Goal: Manage account settings

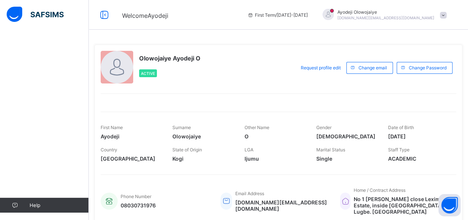
click at [447, 13] on span at bounding box center [443, 15] width 7 height 7
click at [265, 59] on div "Olowojaiye Ayodeji O Active" at bounding box center [196, 68] width 191 height 34
click at [328, 67] on span "Request profile edit" at bounding box center [321, 68] width 40 height 6
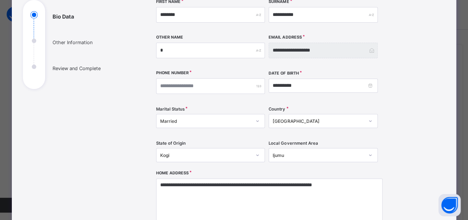
scroll to position [75, 0]
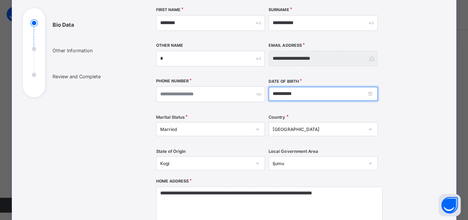
click at [273, 93] on input "**********" at bounding box center [323, 94] width 109 height 14
click at [410, 86] on div "**********" at bounding box center [295, 158] width 278 height 302
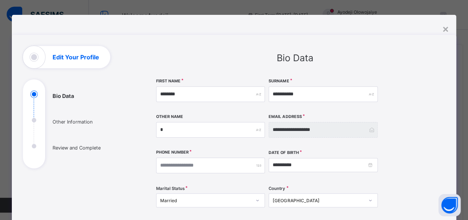
scroll to position [0, 0]
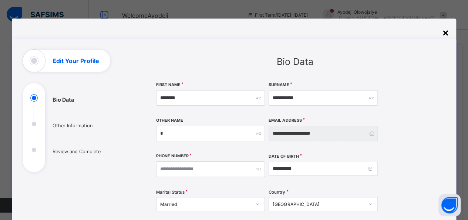
click at [444, 31] on div "×" at bounding box center [445, 32] width 7 height 13
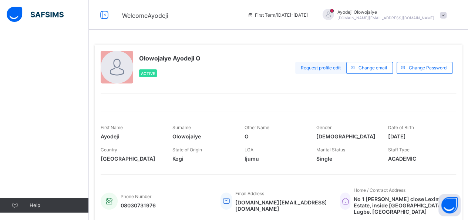
click at [317, 71] on div "Request profile edit" at bounding box center [320, 68] width 51 height 12
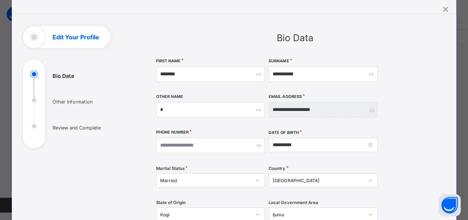
scroll to position [25, 0]
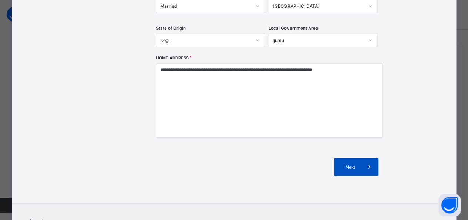
click at [360, 166] on span "Next" at bounding box center [350, 167] width 21 height 6
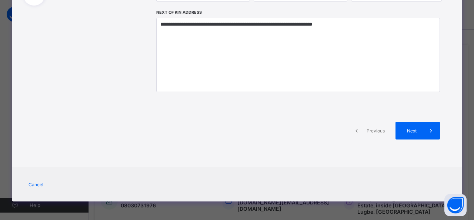
scroll to position [165, 0]
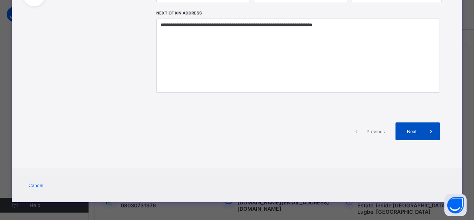
click at [410, 130] on span "Next" at bounding box center [411, 131] width 21 height 6
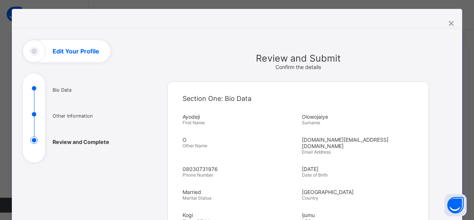
scroll to position [1, 0]
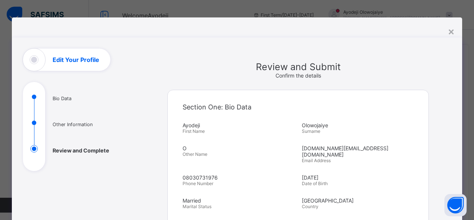
click at [80, 57] on h1 "Edit Your Profile" at bounding box center [76, 60] width 47 height 6
click at [449, 33] on div "×" at bounding box center [451, 31] width 7 height 13
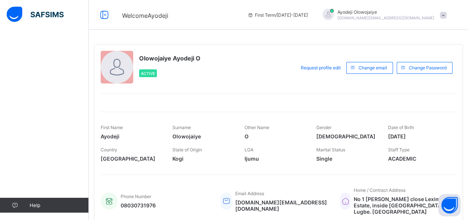
click at [441, 16] on div "Ayodeji Olowojaiye [DOMAIN_NAME][EMAIL_ADDRESS][DOMAIN_NAME]" at bounding box center [382, 15] width 135 height 12
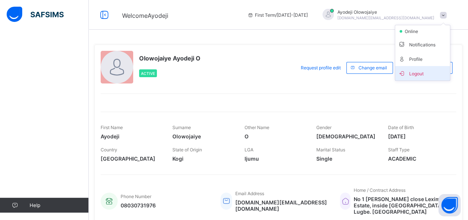
click at [427, 73] on span "Logout" at bounding box center [422, 73] width 49 height 9
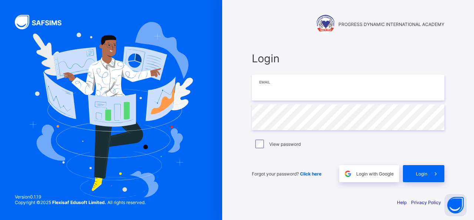
type input "**********"
